Goal: Task Accomplishment & Management: Use online tool/utility

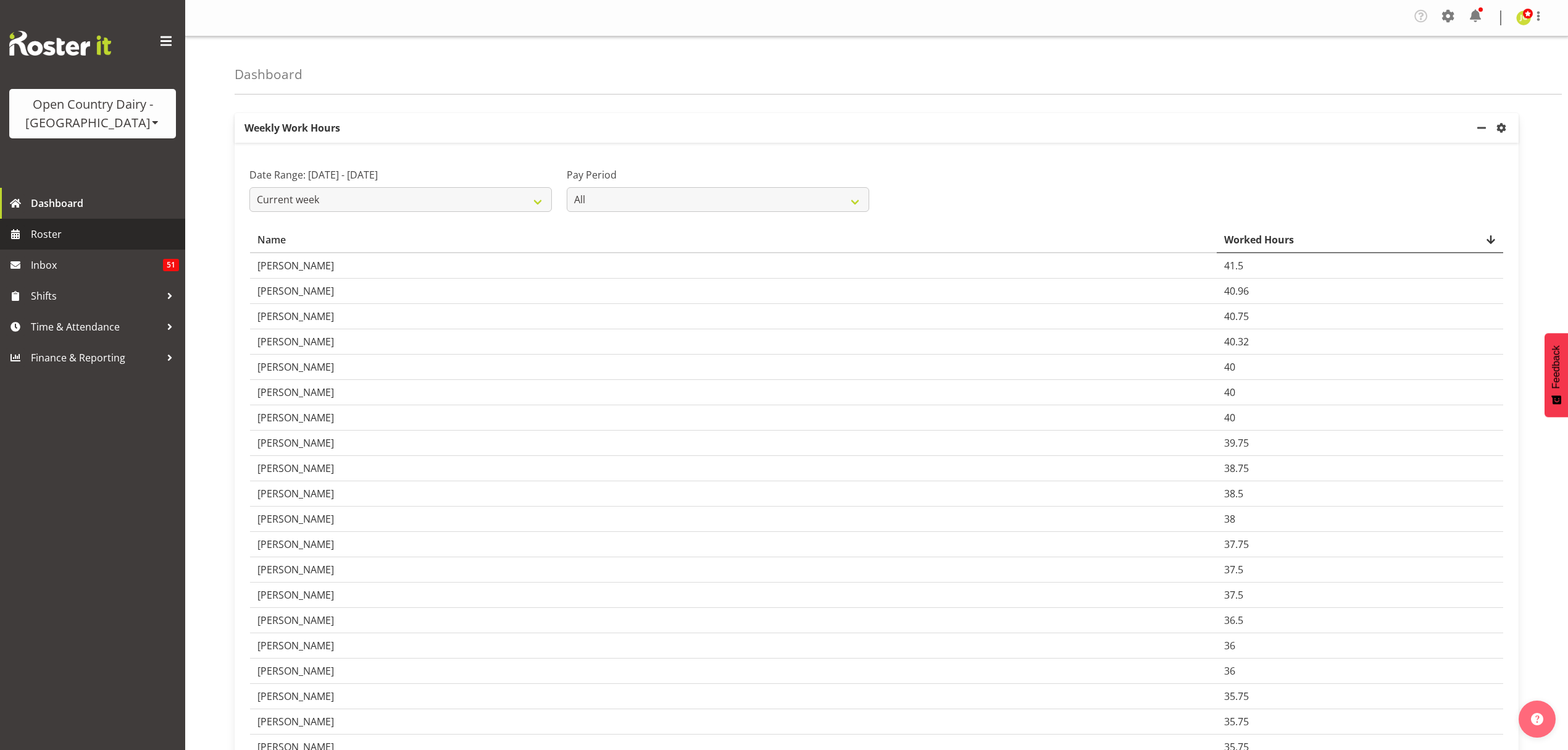
click at [129, 241] on span "Roster" at bounding box center [105, 235] width 148 height 19
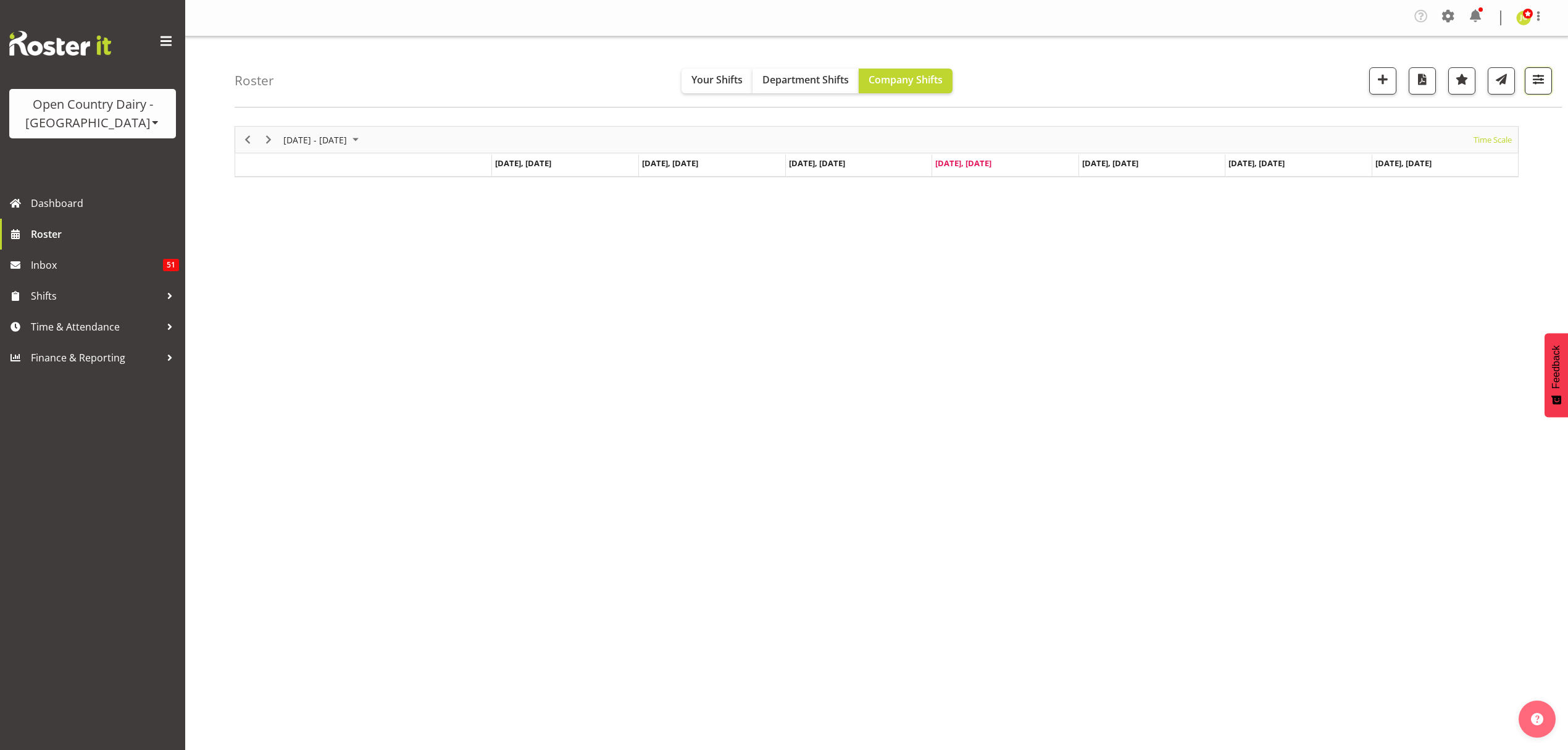
click at [1539, 79] on span "button" at bounding box center [1538, 79] width 16 height 16
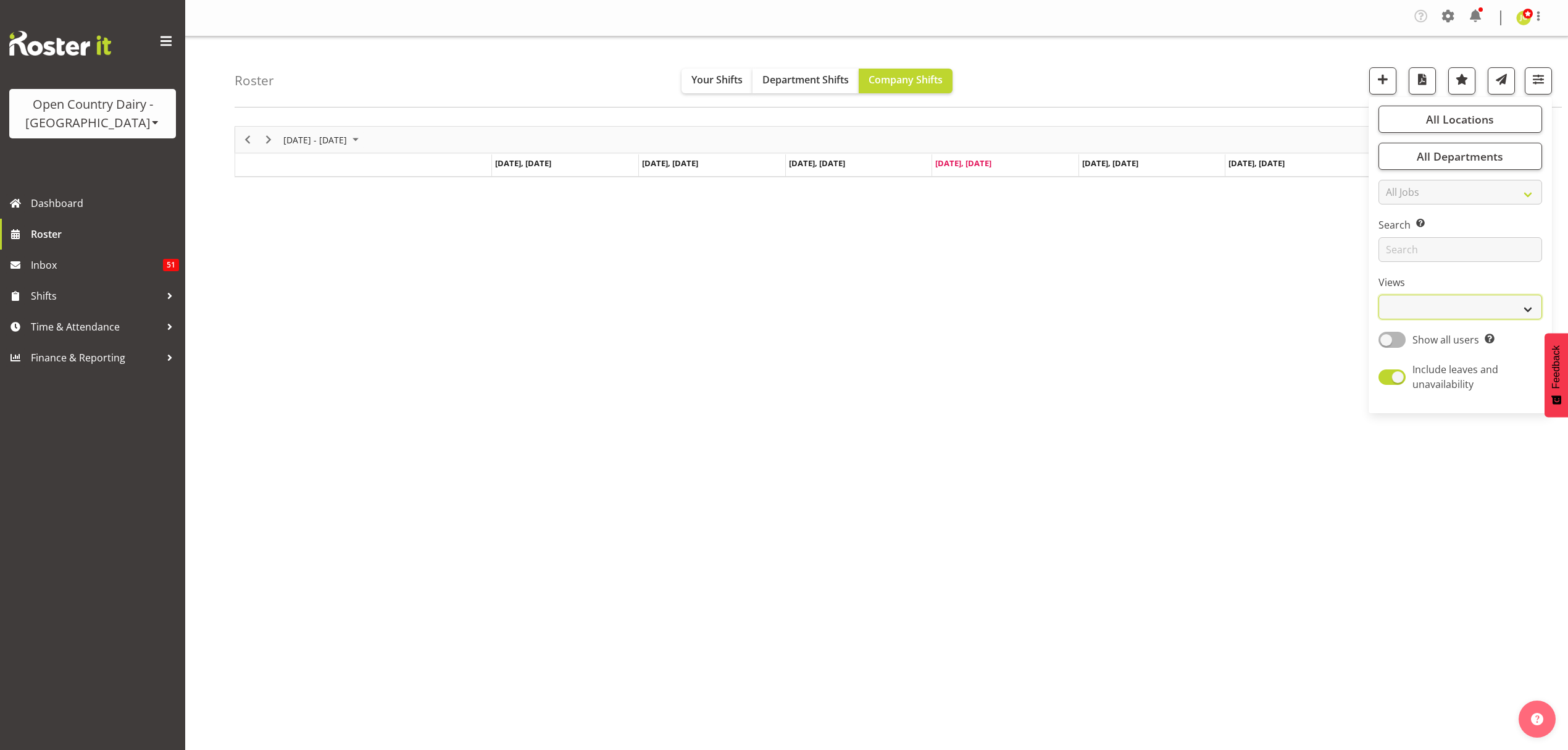
click at [1425, 304] on select "Staff Role Shift - Horizontal Shift - Vertical Staff - Location" at bounding box center [1460, 307] width 163 height 24
select select "shift"
click at [1378, 295] on select "Staff Role Shift - Horizontal Shift - Vertical Staff - Location" at bounding box center [1460, 307] width 163 height 24
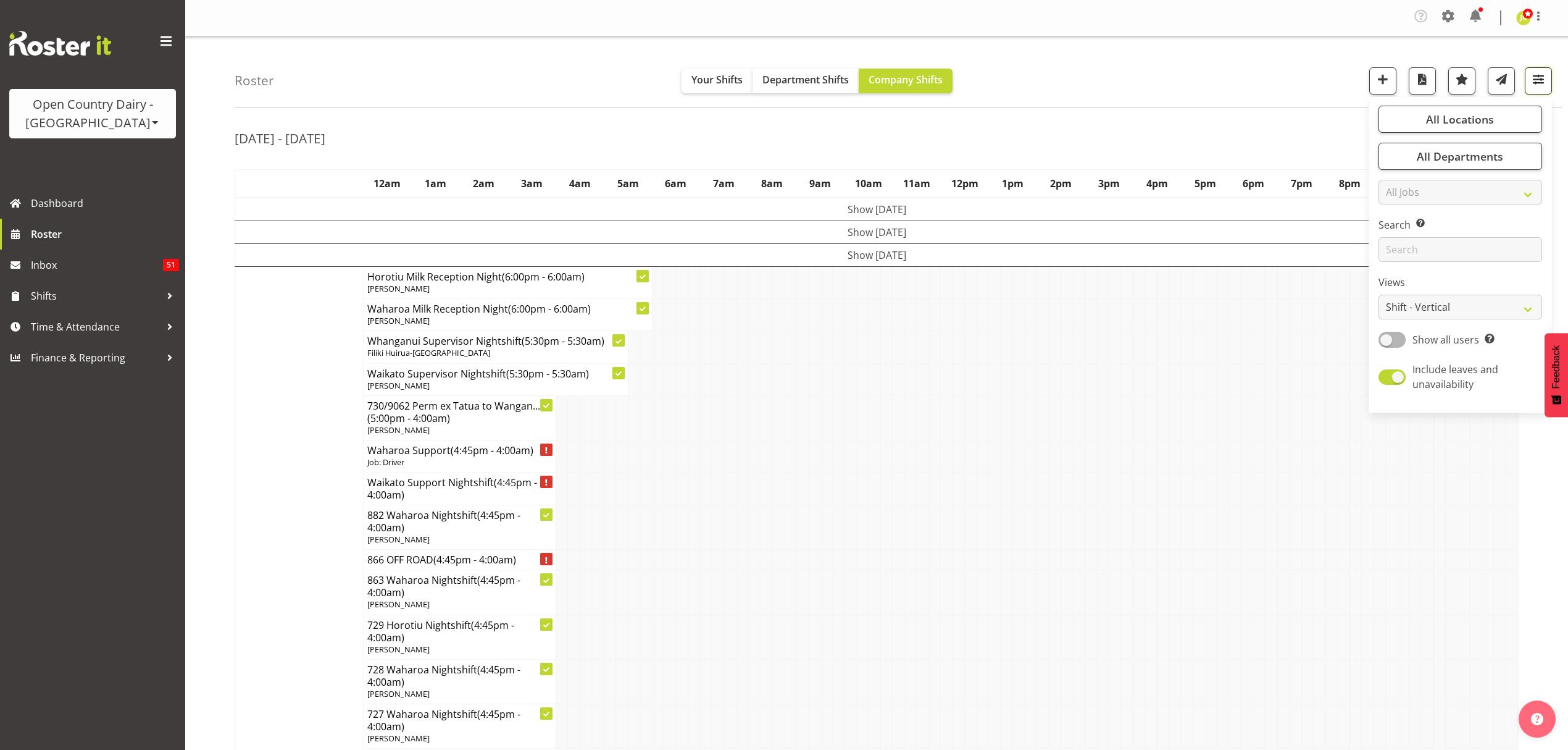
click at [1529, 79] on button "button" at bounding box center [1538, 81] width 27 height 27
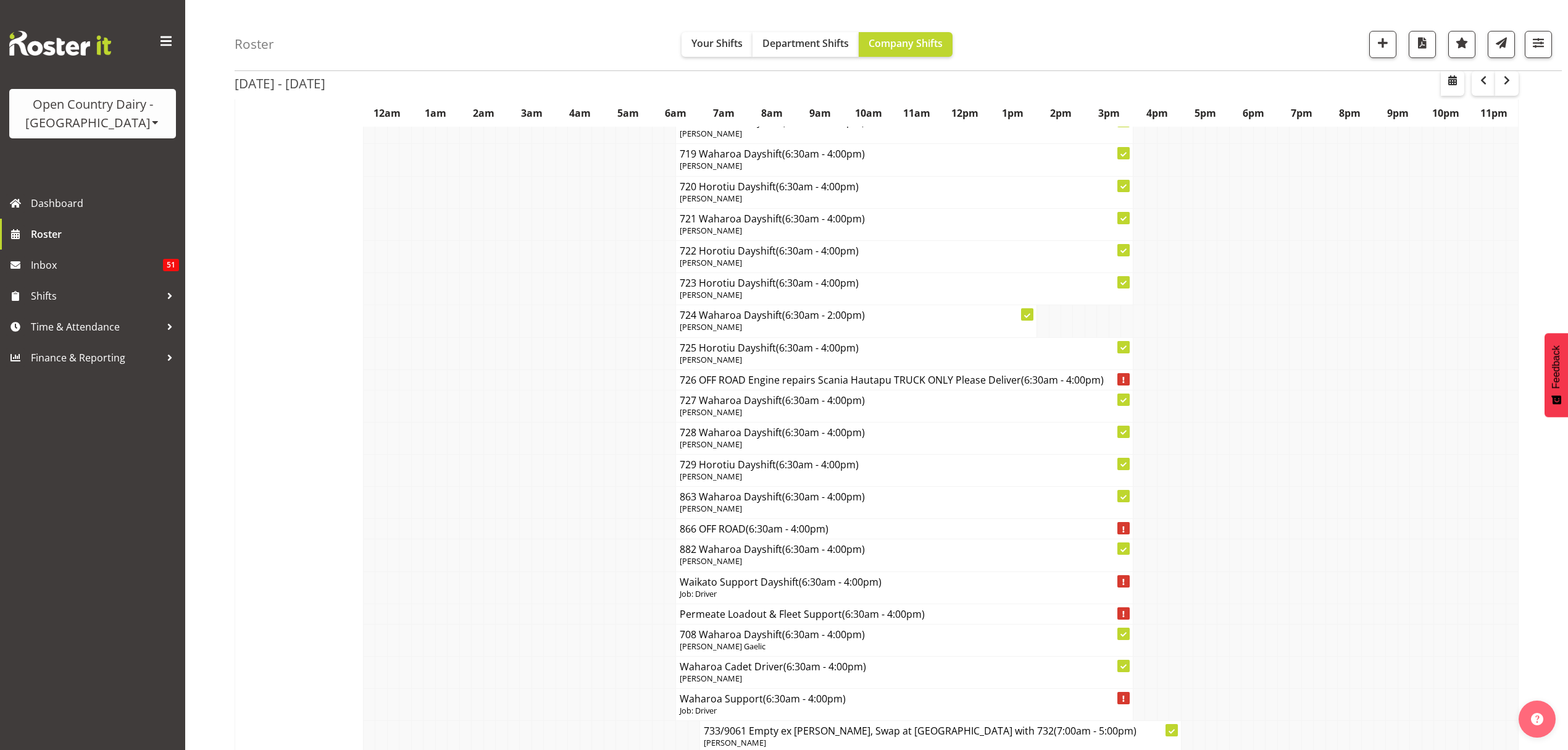
scroll to position [7082, 0]
